Goal: Find specific page/section: Find specific page/section

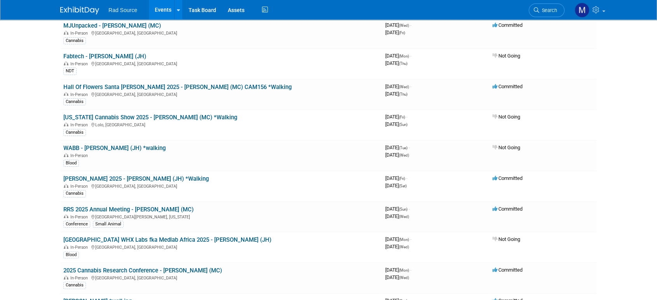
scroll to position [130, 0]
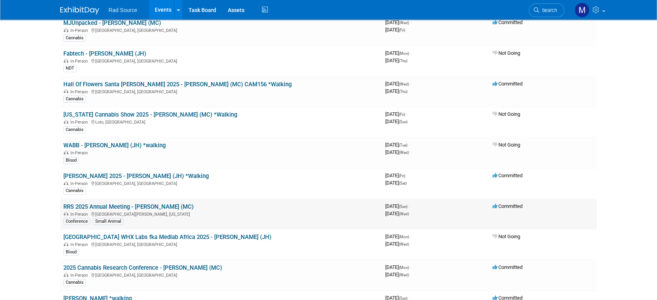
click at [131, 204] on link "RRS 2025 Annual Meeting - [PERSON_NAME] (MC)" at bounding box center [128, 206] width 130 height 7
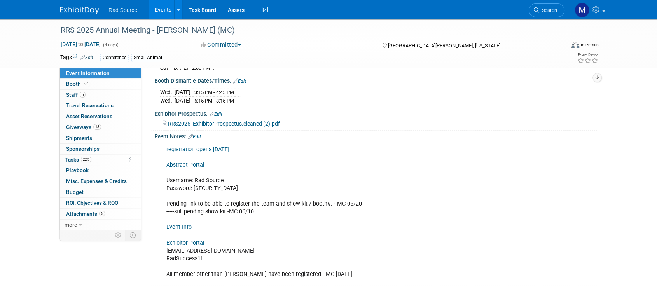
scroll to position [168, 0]
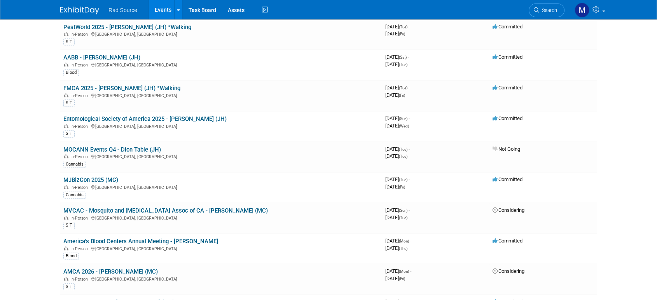
scroll to position [433, 0]
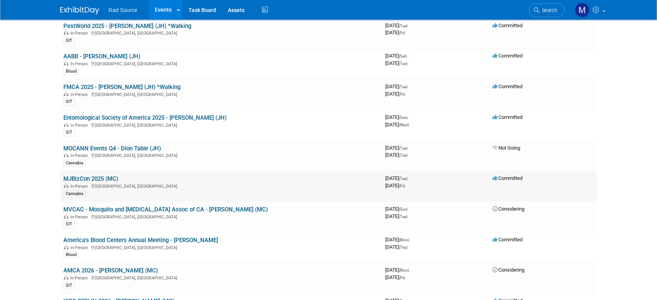
click at [110, 175] on link "MJBizCon 2025 (MC)" at bounding box center [90, 178] width 55 height 7
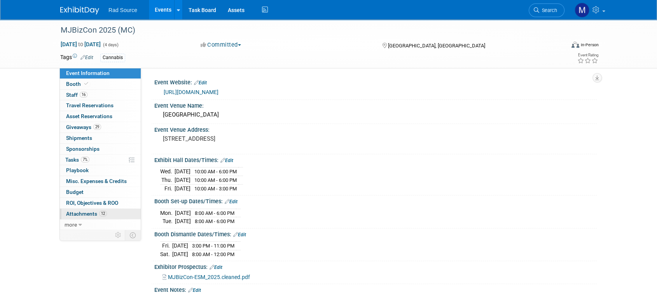
click at [81, 211] on span "Attachments 12" at bounding box center [86, 214] width 41 height 6
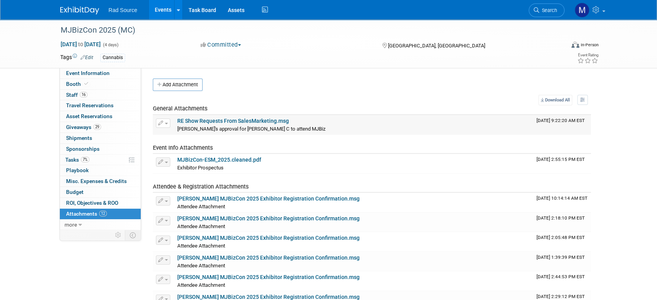
click at [265, 121] on link "RE Show Requests From SalesMarketing.msg" at bounding box center [233, 121] width 112 height 6
click at [74, 9] on img at bounding box center [79, 11] width 39 height 8
